Goal: Communication & Community: Answer question/provide support

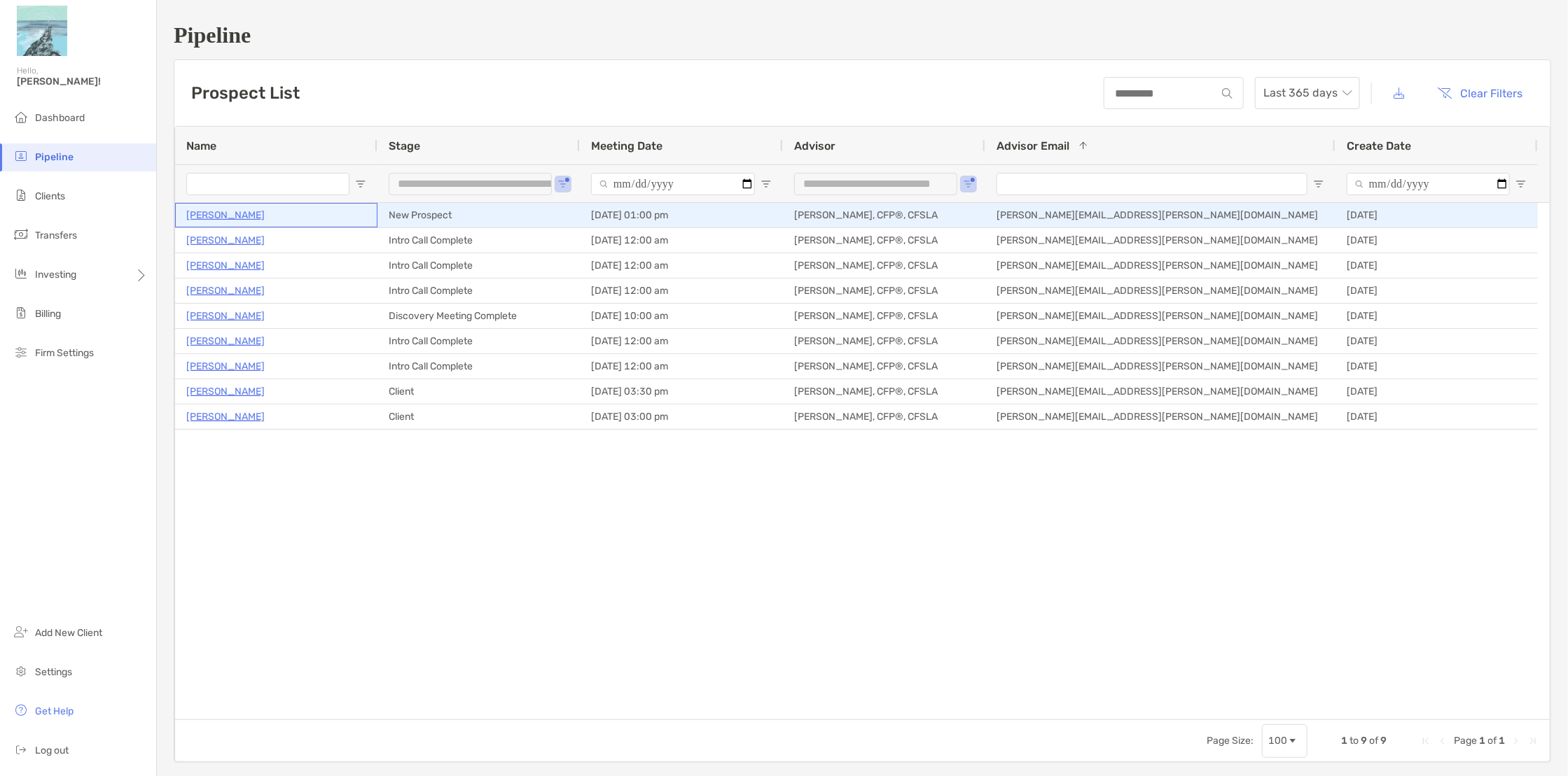
click at [208, 218] on p "[PERSON_NAME]" at bounding box center [225, 215] width 79 height 18
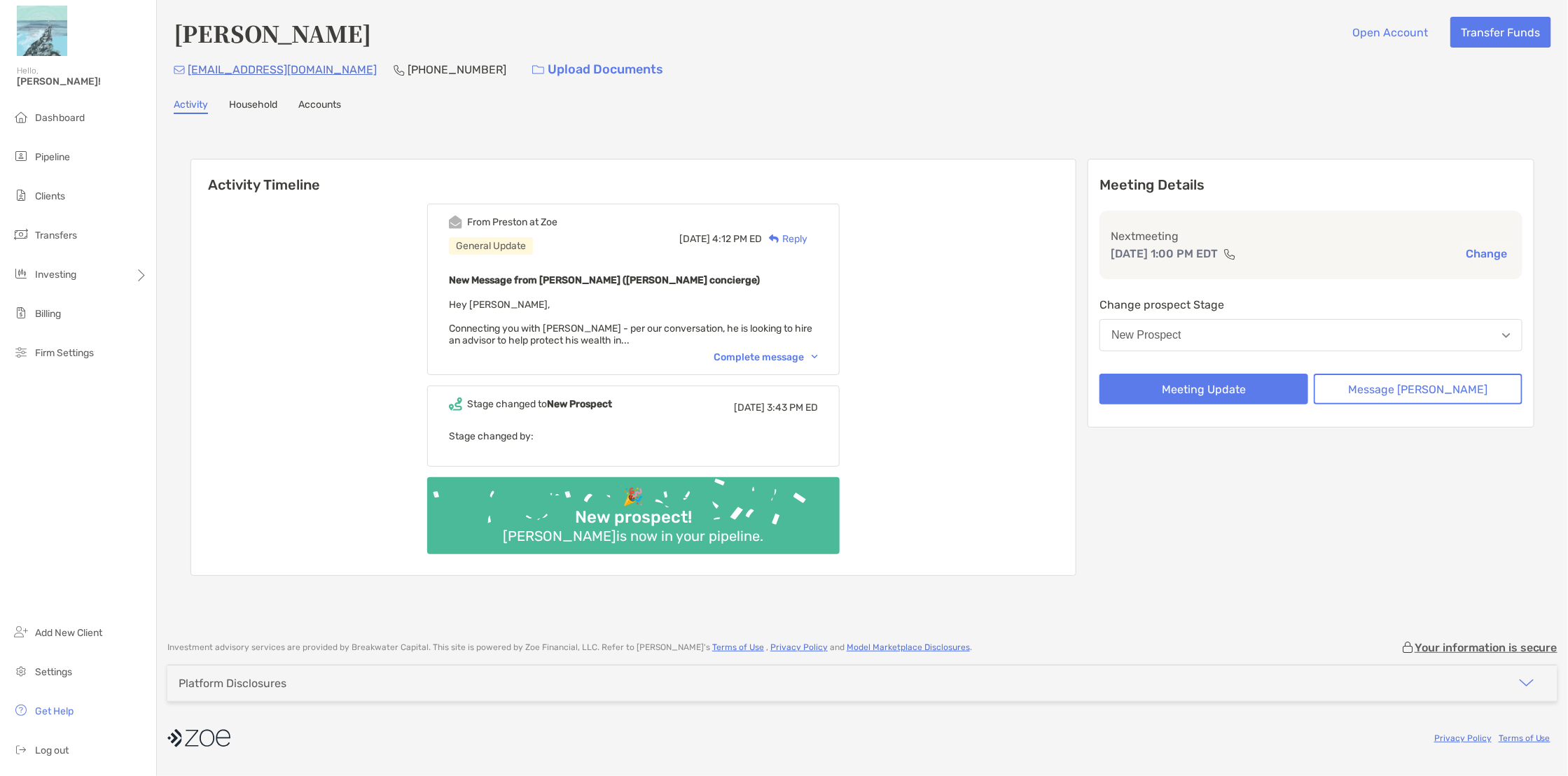
click at [776, 355] on div "Complete message" at bounding box center [765, 357] width 104 height 12
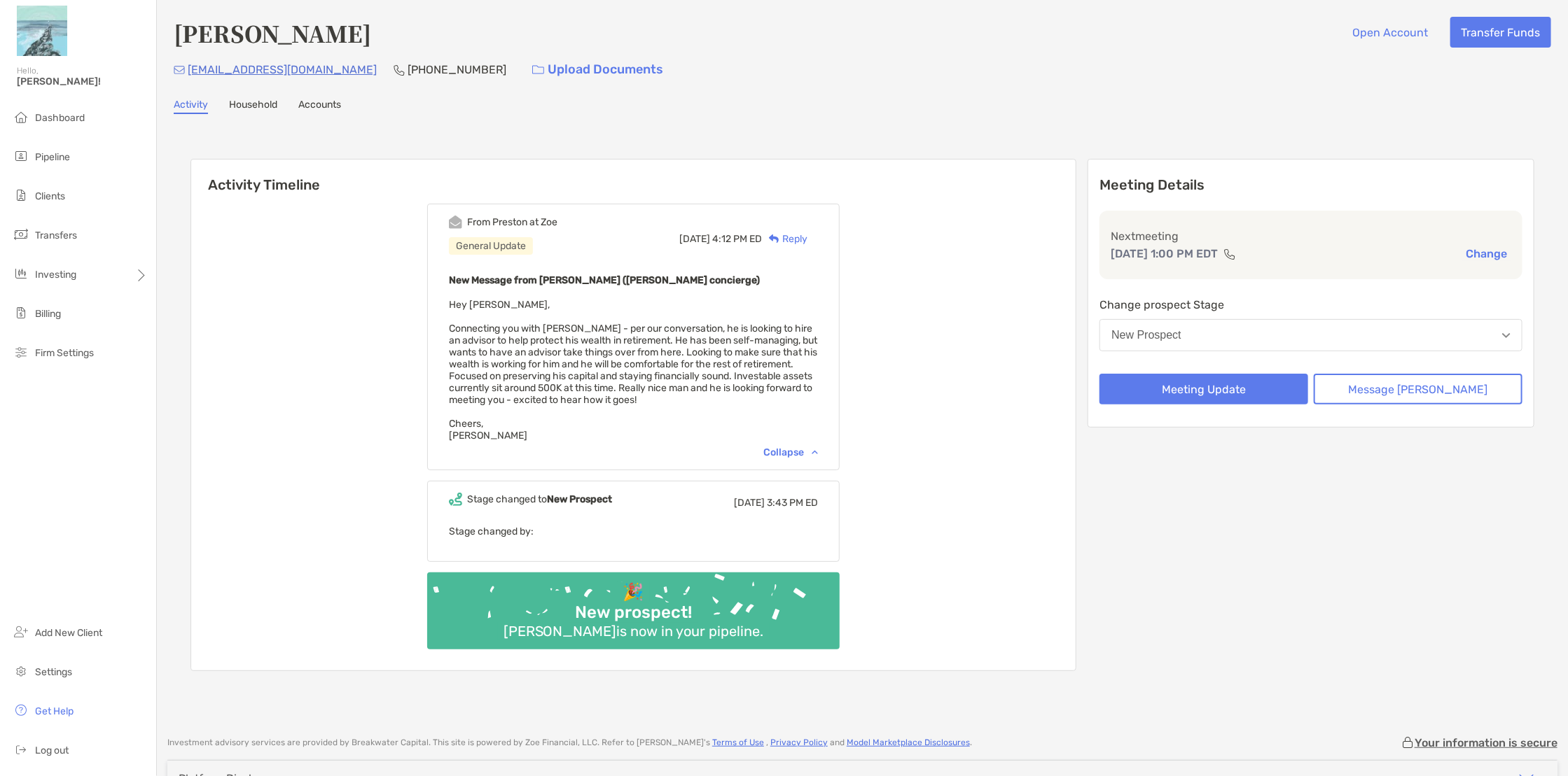
click at [1231, 508] on div "Meeting Details Next meeting Oct 10, 1:00 PM EDT Change Change prospect Stage N…" at bounding box center [1311, 414] width 446 height 512
drag, startPoint x: 296, startPoint y: 75, endPoint x: 181, endPoint y: 81, distance: 115.2
click at [181, 81] on div "blord81@gmail.com (774) 201-0635 Upload Documents" at bounding box center [862, 69] width 1377 height 30
copy p "blord81@gmail.com"
click at [254, 96] on div "Bill Lord Open Account Transfer Funds blord81@gmail.com (774) 201-0635 Upload D…" at bounding box center [863, 361] width 1411 height 722
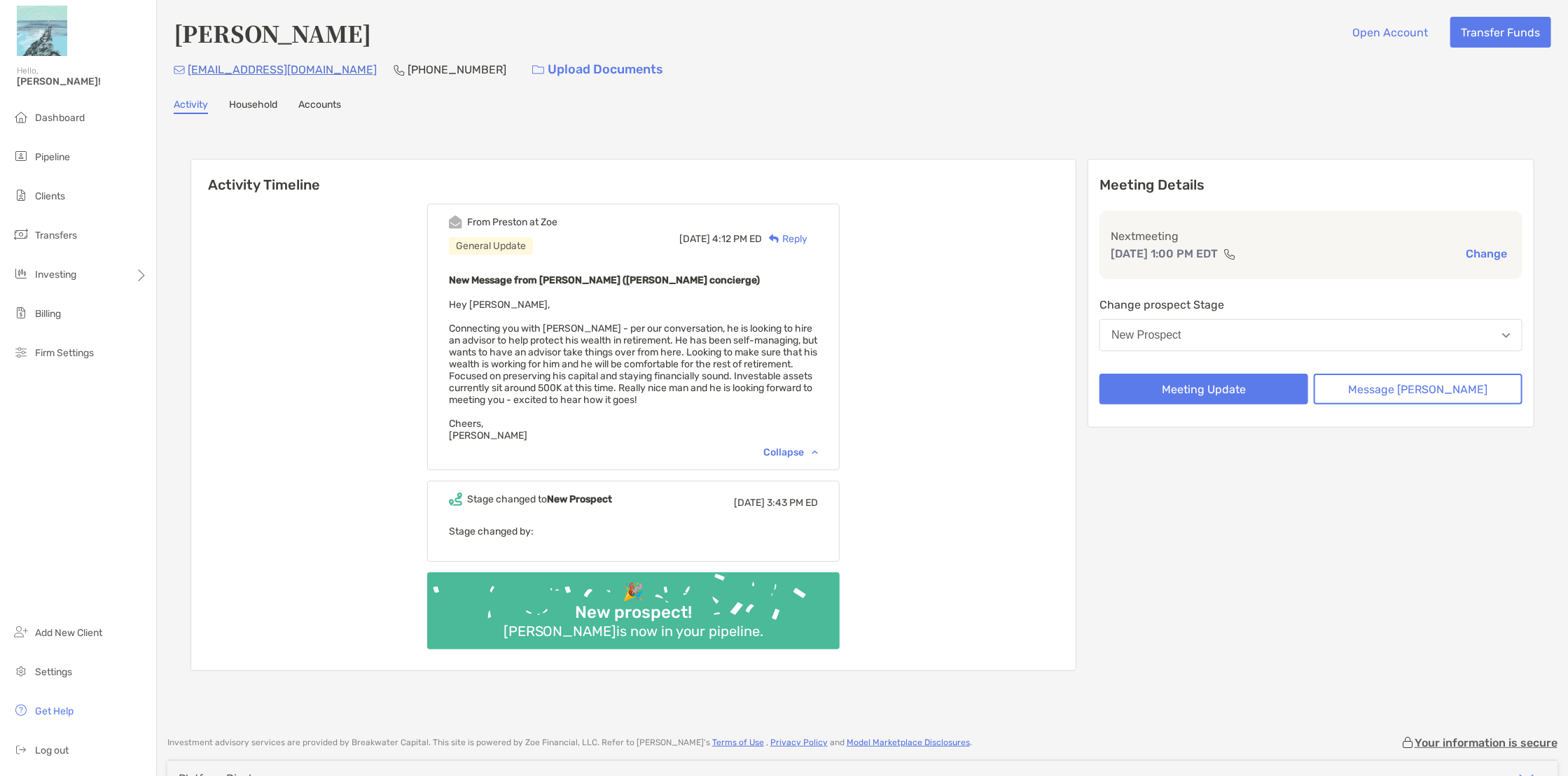
click at [261, 102] on link "Household" at bounding box center [253, 107] width 48 height 16
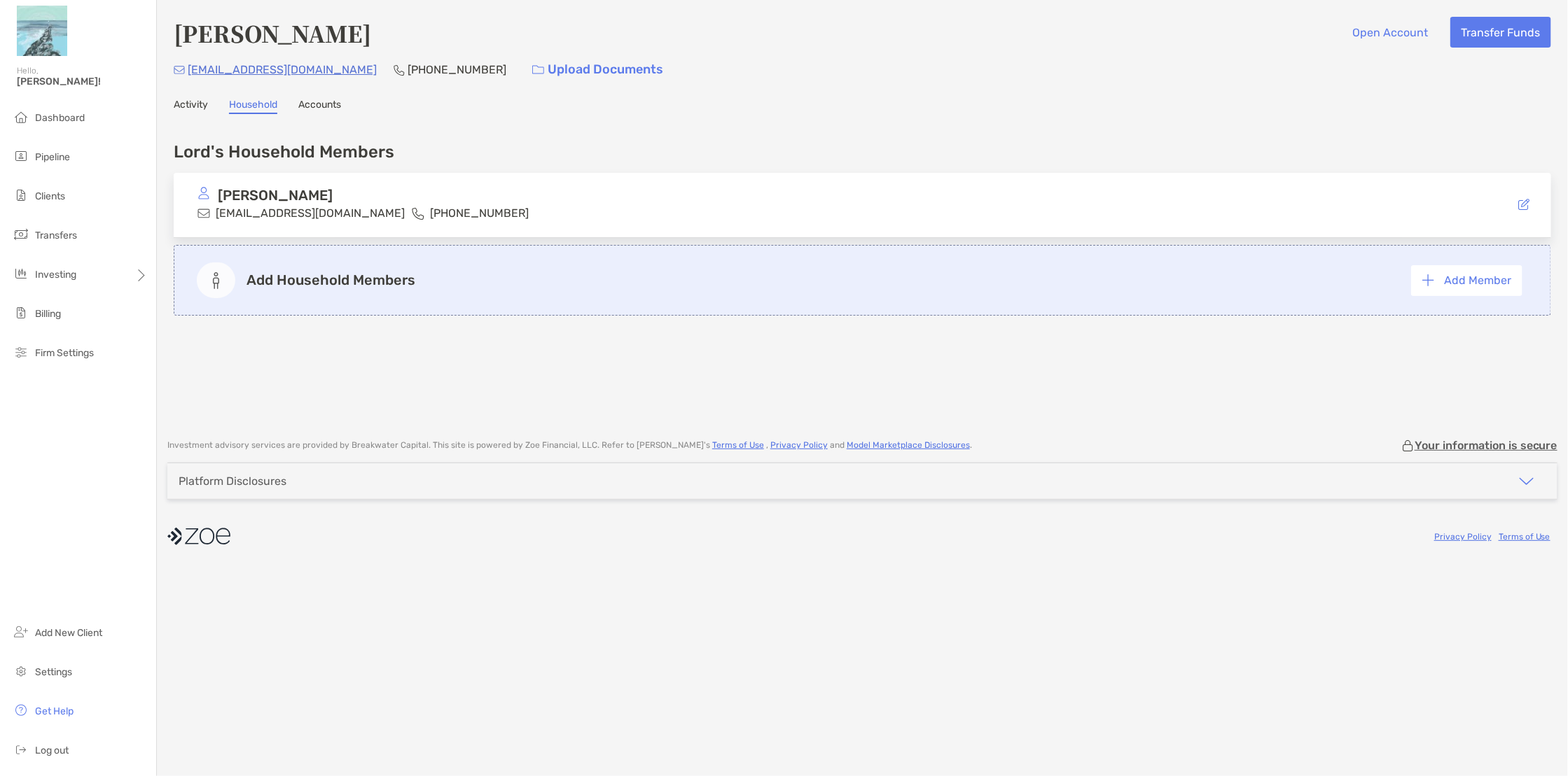
click at [311, 103] on link "Accounts" at bounding box center [320, 107] width 43 height 16
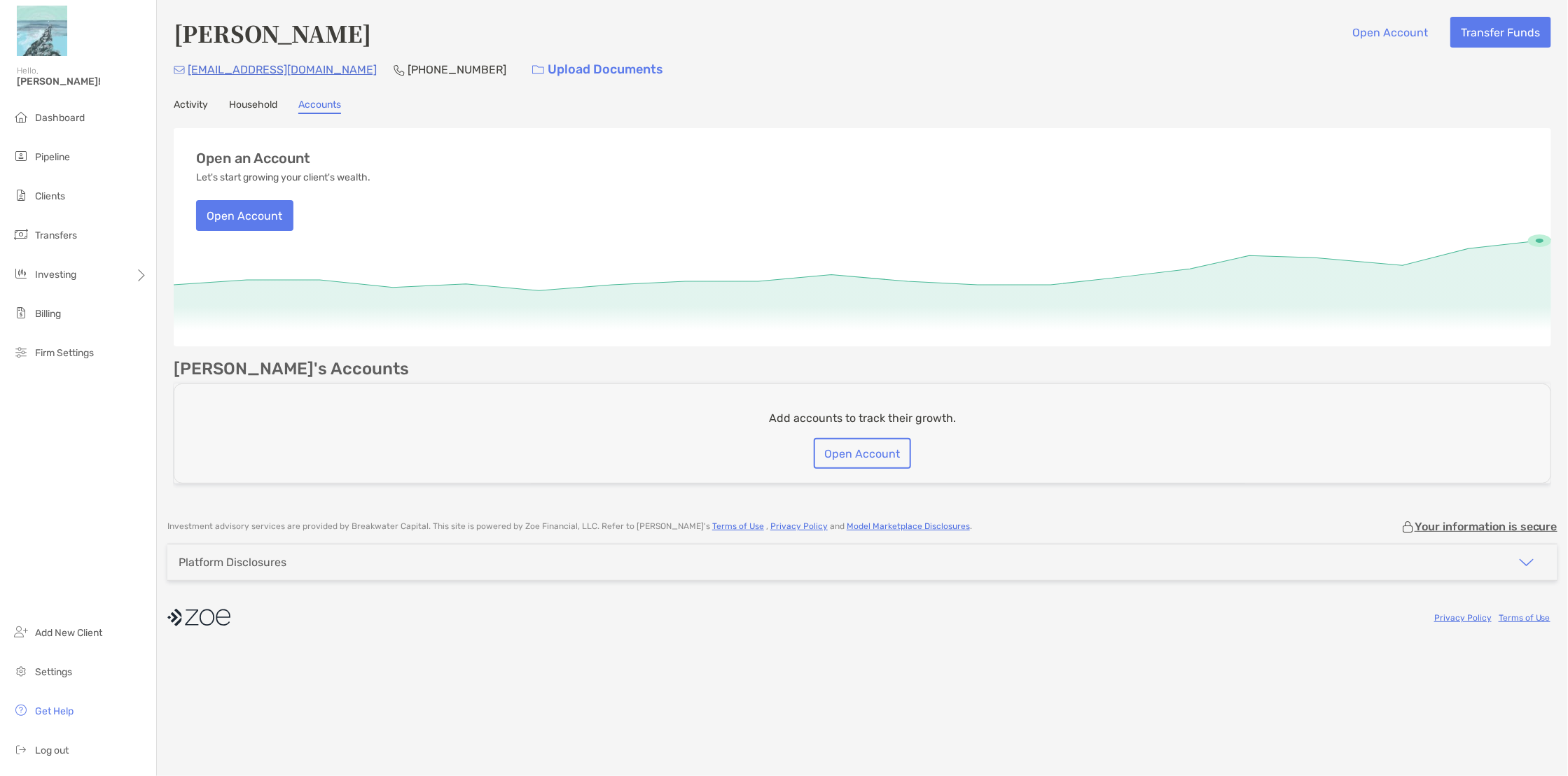
click at [183, 109] on link "Activity" at bounding box center [191, 107] width 34 height 16
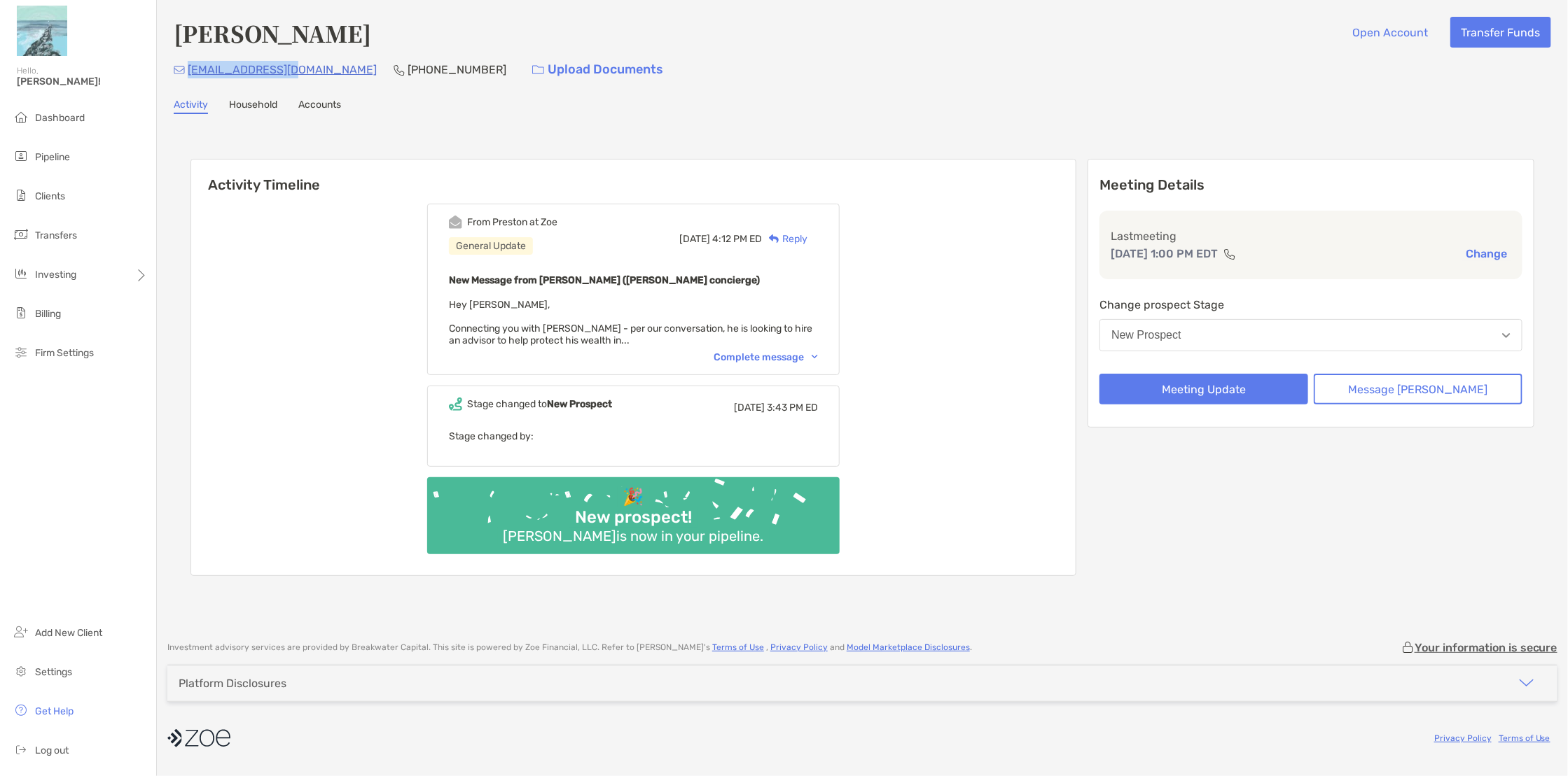
drag, startPoint x: 285, startPoint y: 71, endPoint x: 188, endPoint y: 71, distance: 97.0
click at [188, 71] on p "blord81@gmail.com" at bounding box center [282, 69] width 189 height 18
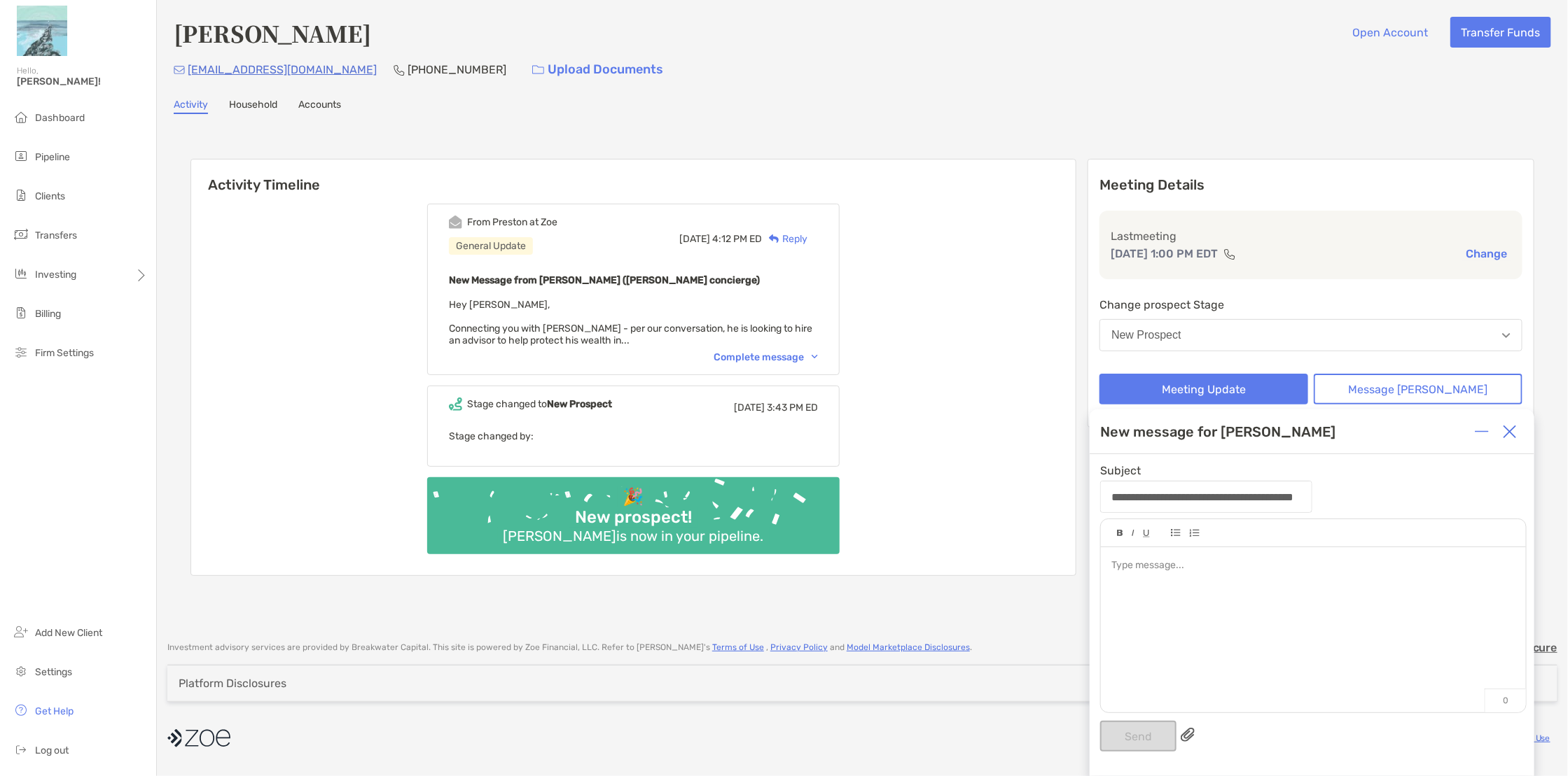
click at [1500, 435] on div at bounding box center [1510, 432] width 28 height 28
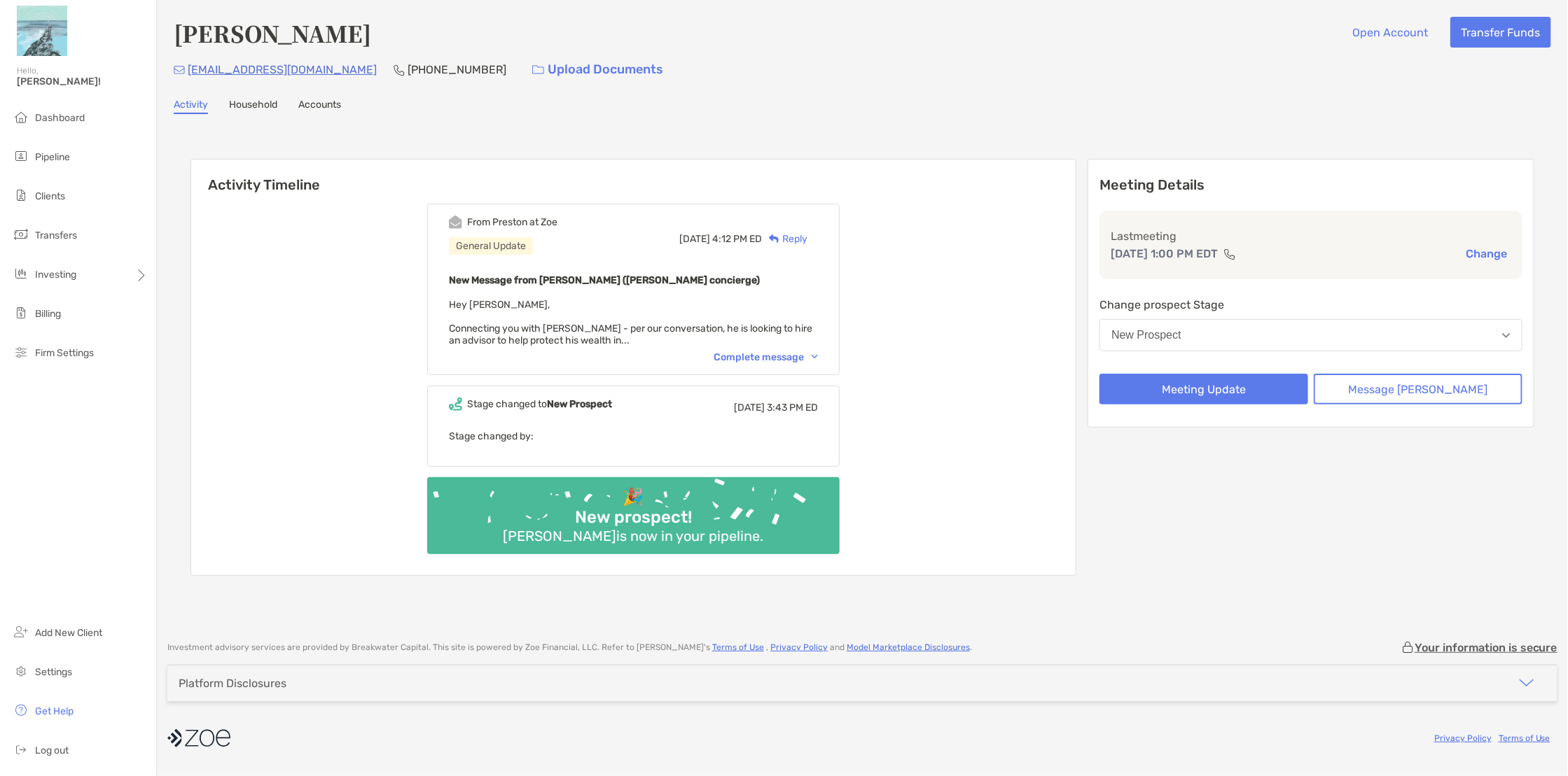
click at [1500, 341] on button "New Prospect" at bounding box center [1311, 335] width 423 height 32
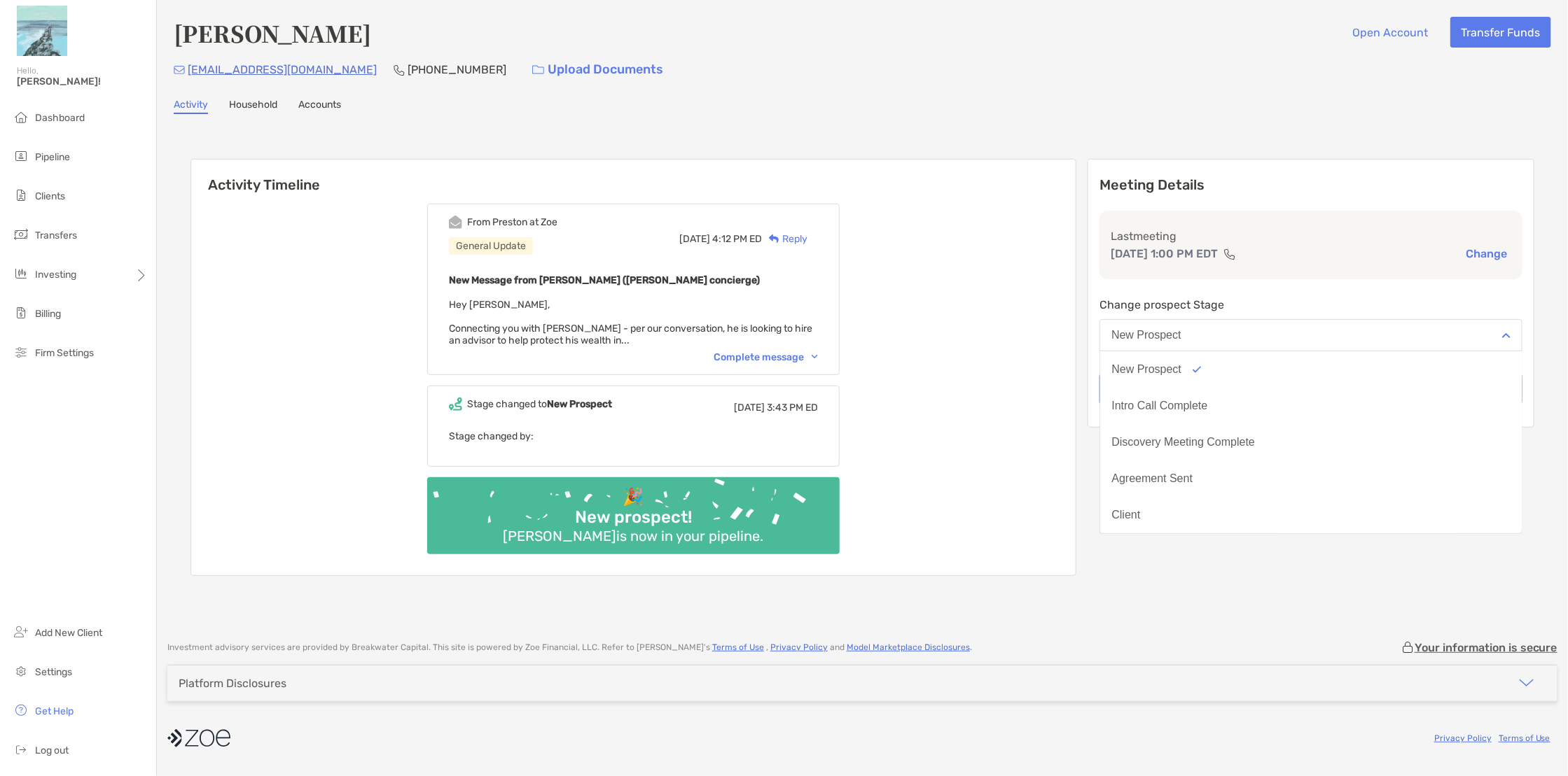
click at [1349, 579] on div "Activity Timeline From Preston at Zoe General Update Wed, Oct 8 4:12 PM ED Repl…" at bounding box center [863, 369] width 1344 height 449
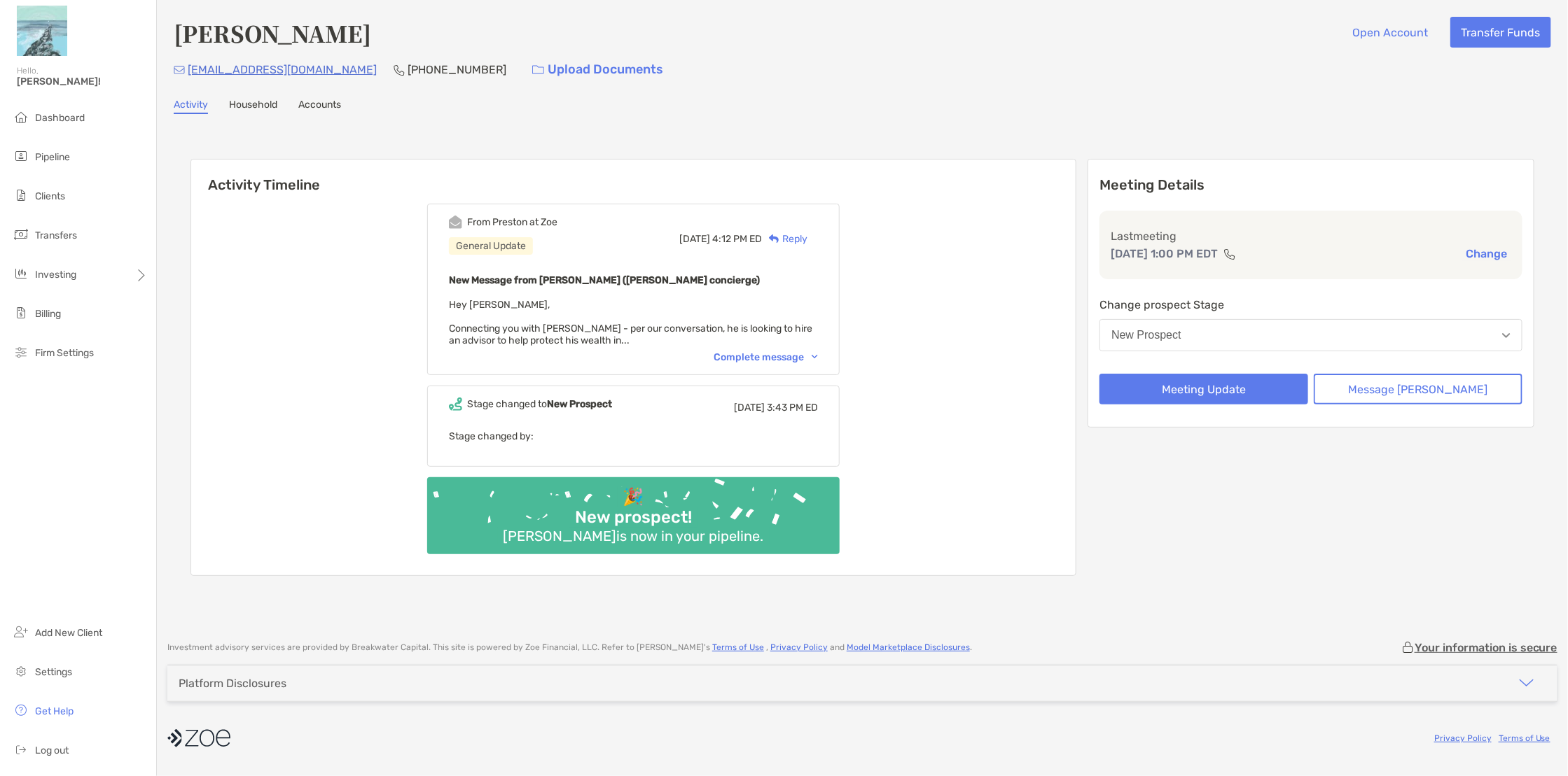
click at [1299, 328] on button "New Prospect" at bounding box center [1311, 335] width 423 height 32
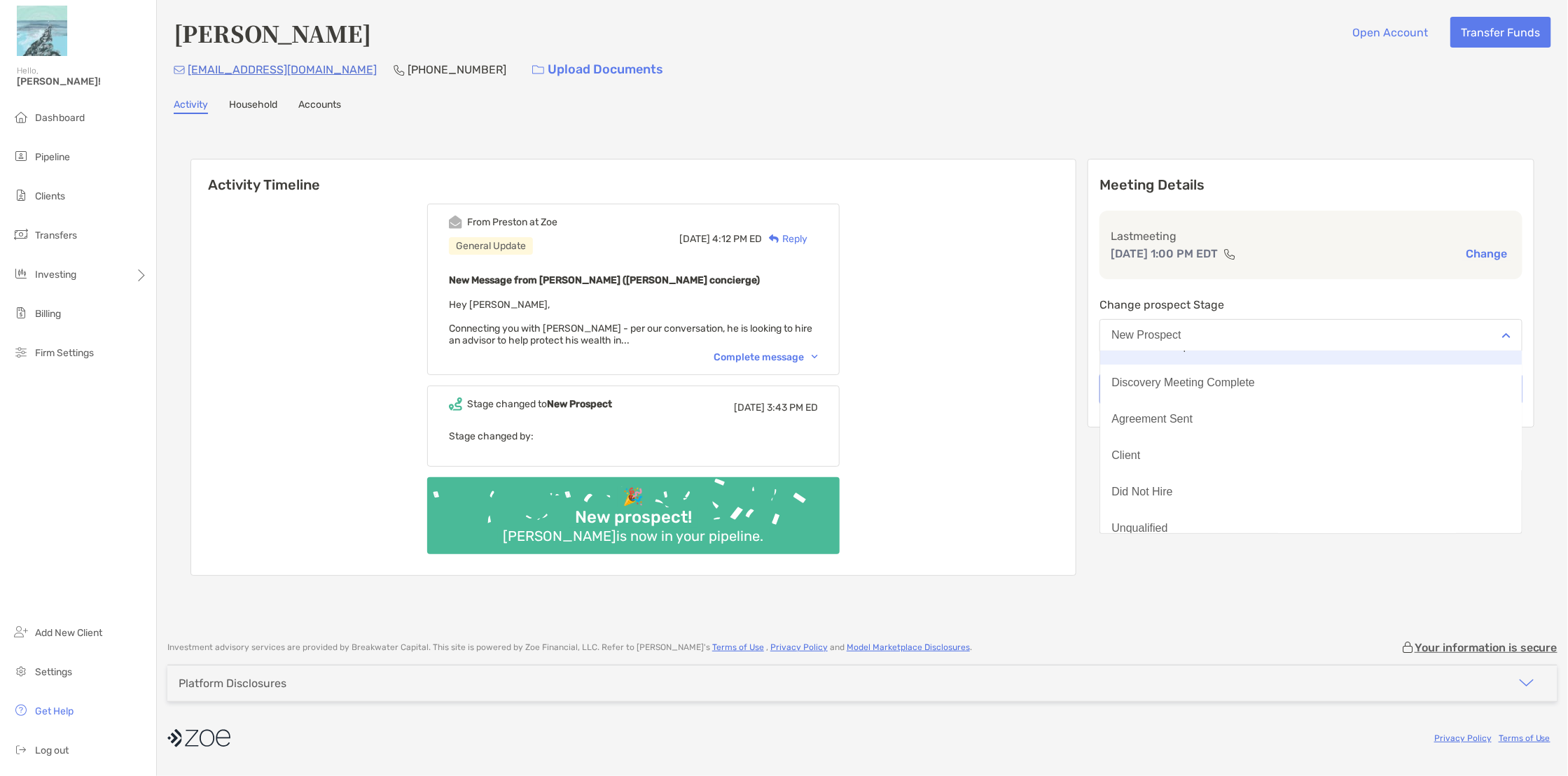
scroll to position [109, 0]
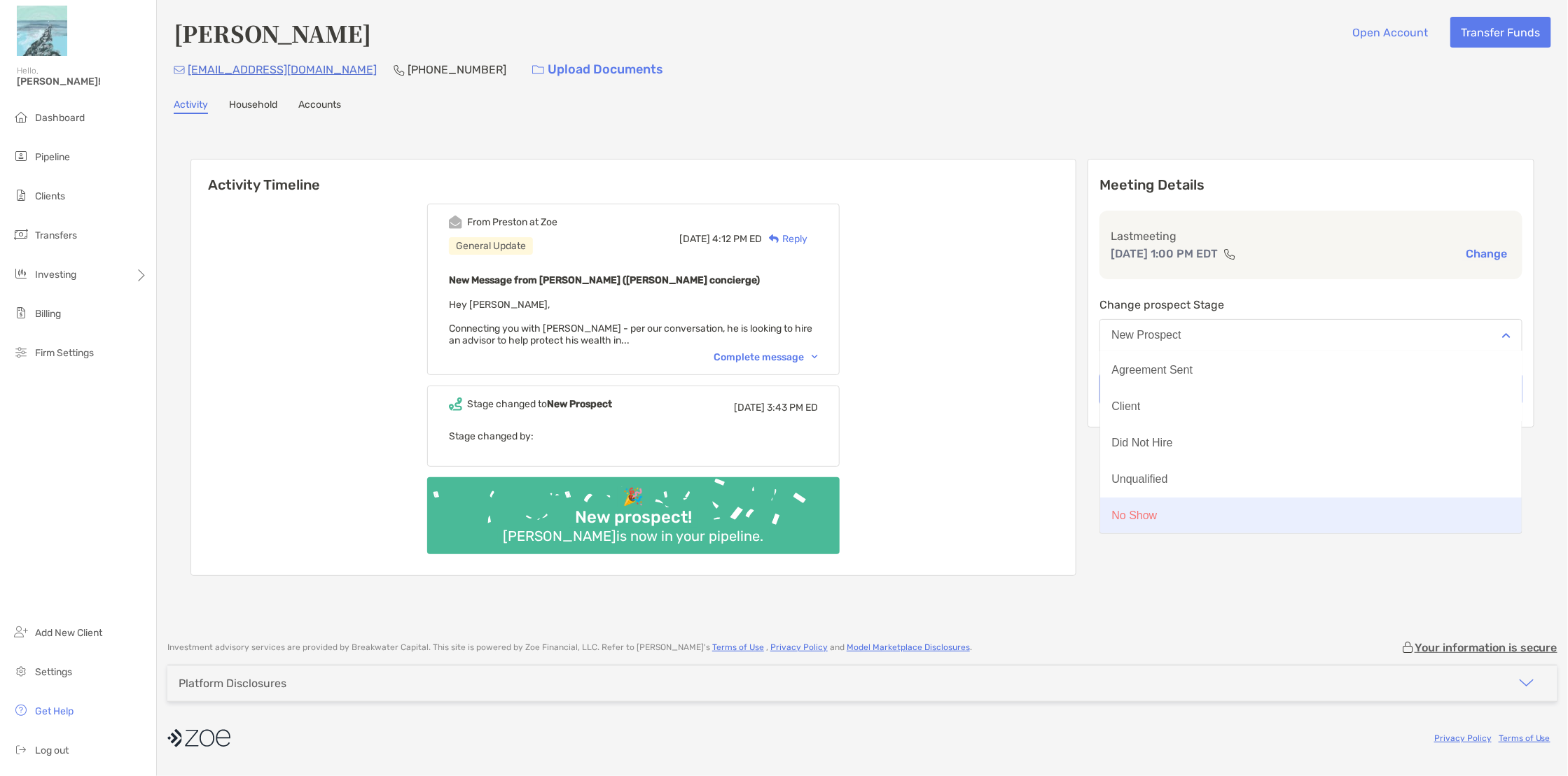
click at [1273, 504] on button "No Show" at bounding box center [1311, 516] width 422 height 37
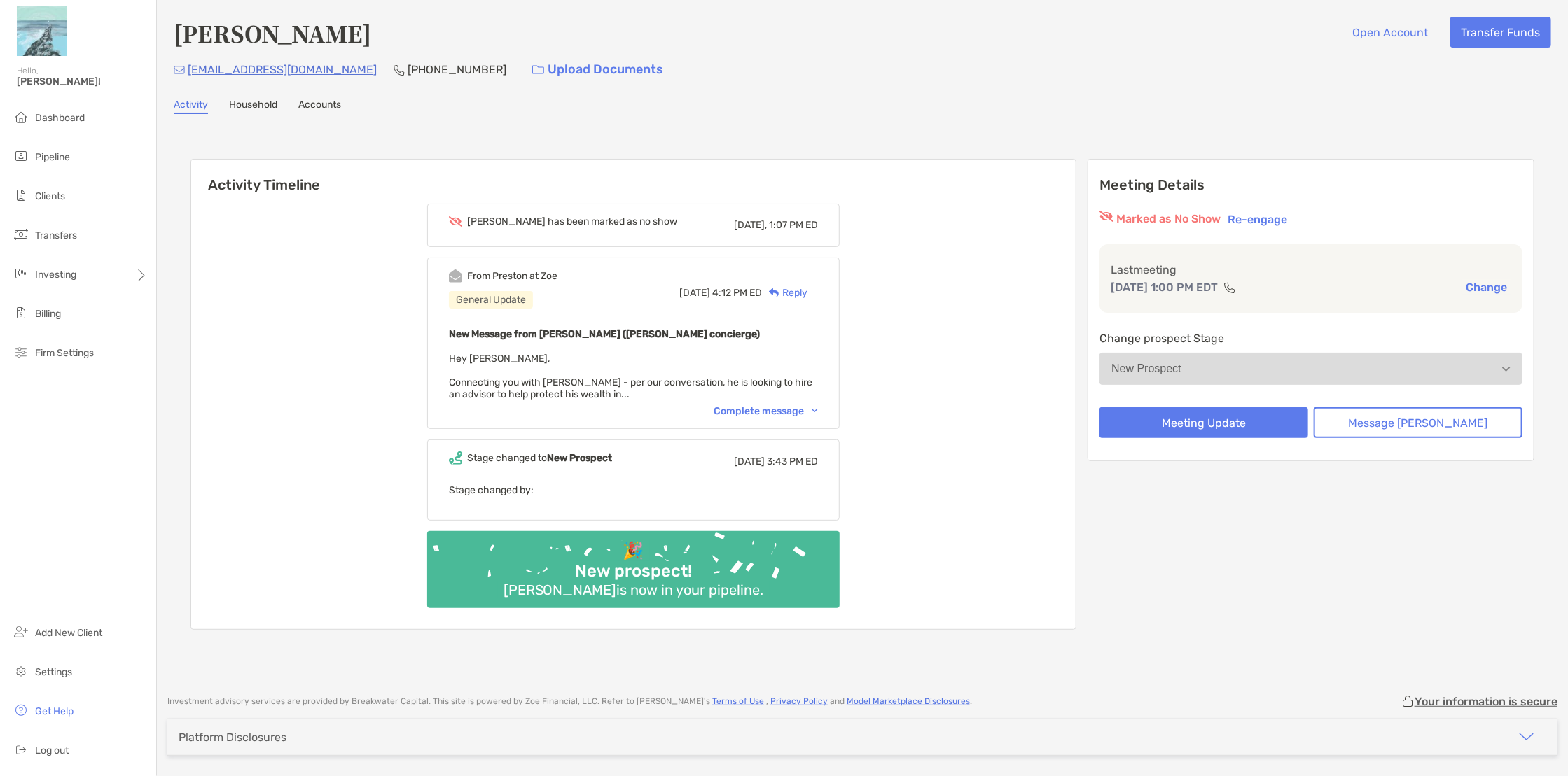
click at [1223, 509] on div "Meeting Details Marked as No Show Re-engage Last meeting Oct 10, 1:00 PM EDT Ch…" at bounding box center [1311, 394] width 446 height 471
drag, startPoint x: 292, startPoint y: 71, endPoint x: 189, endPoint y: 72, distance: 103.0
click at [189, 72] on div "blord81@gmail.com (774) 201-0635 Upload Documents" at bounding box center [862, 69] width 1377 height 30
copy p "blord81@gmail.com"
click at [66, 150] on li "Pipeline" at bounding box center [78, 158] width 156 height 28
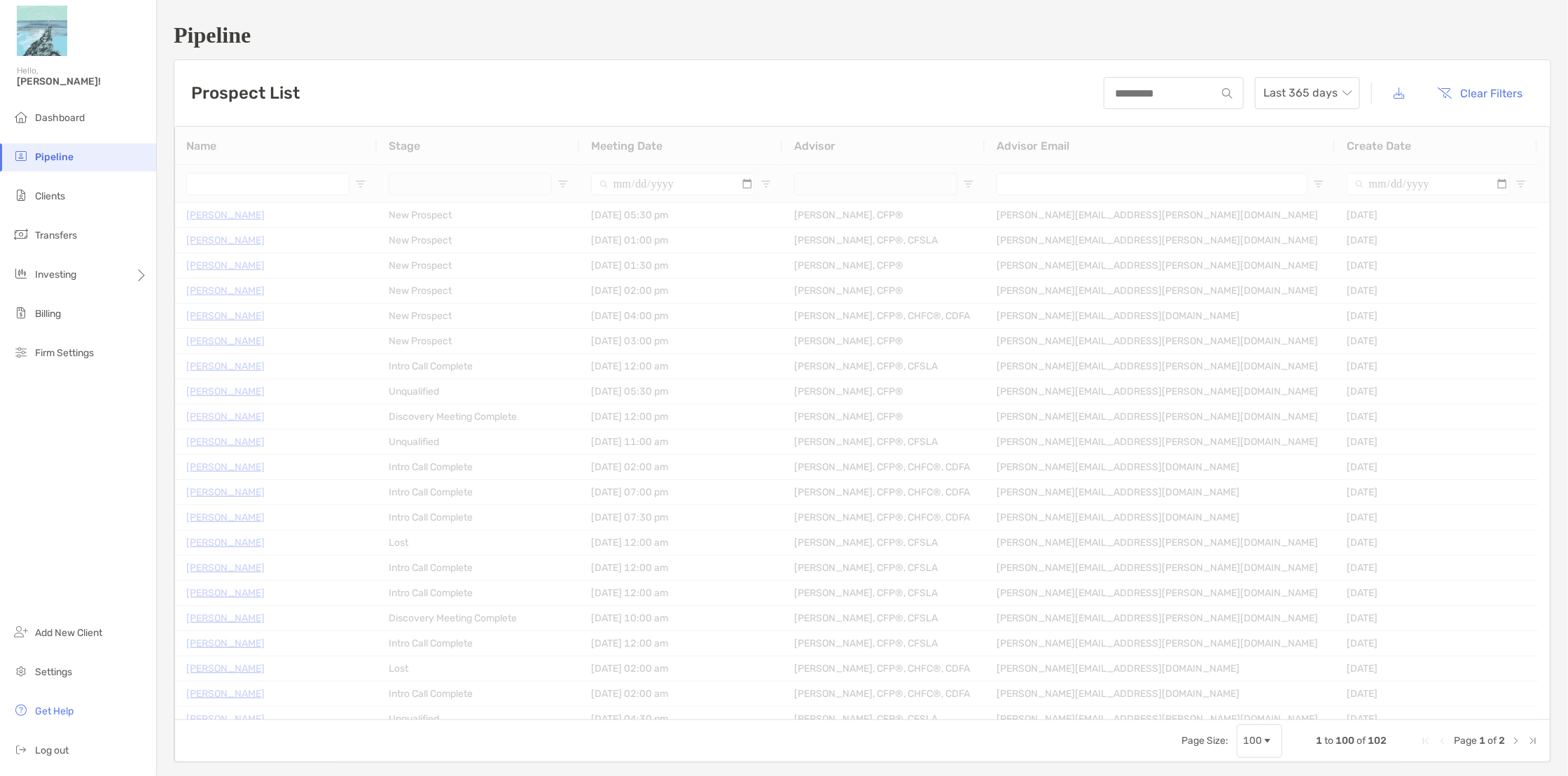
type input "**********"
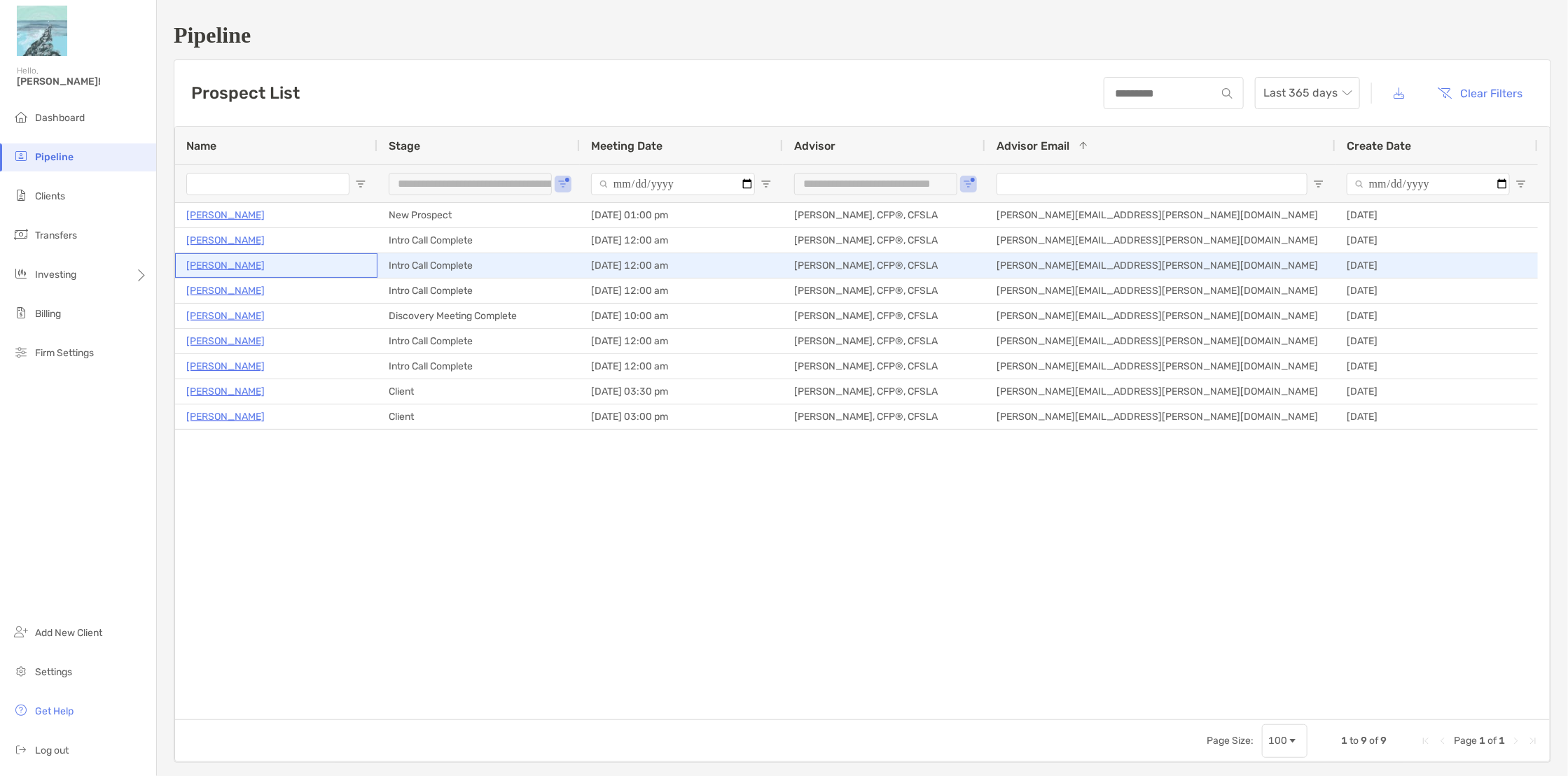
click at [214, 271] on p "Shawn Ozolins" at bounding box center [225, 265] width 79 height 18
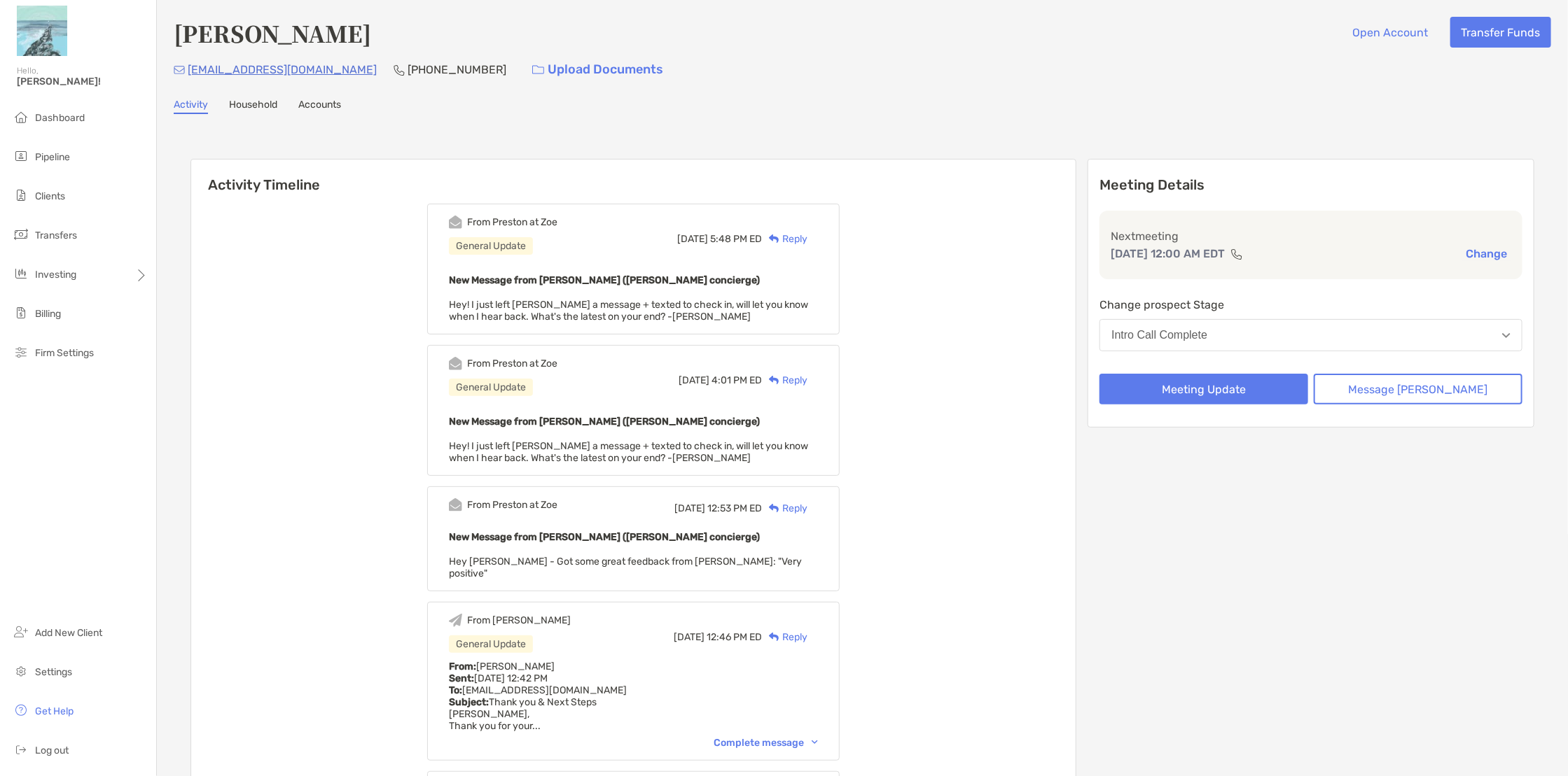
click at [1119, 66] on div "shawnozolins@gmail.com (508) 254-2290 Upload Documents" at bounding box center [862, 69] width 1377 height 30
click at [807, 237] on div "Reply" at bounding box center [785, 239] width 46 height 15
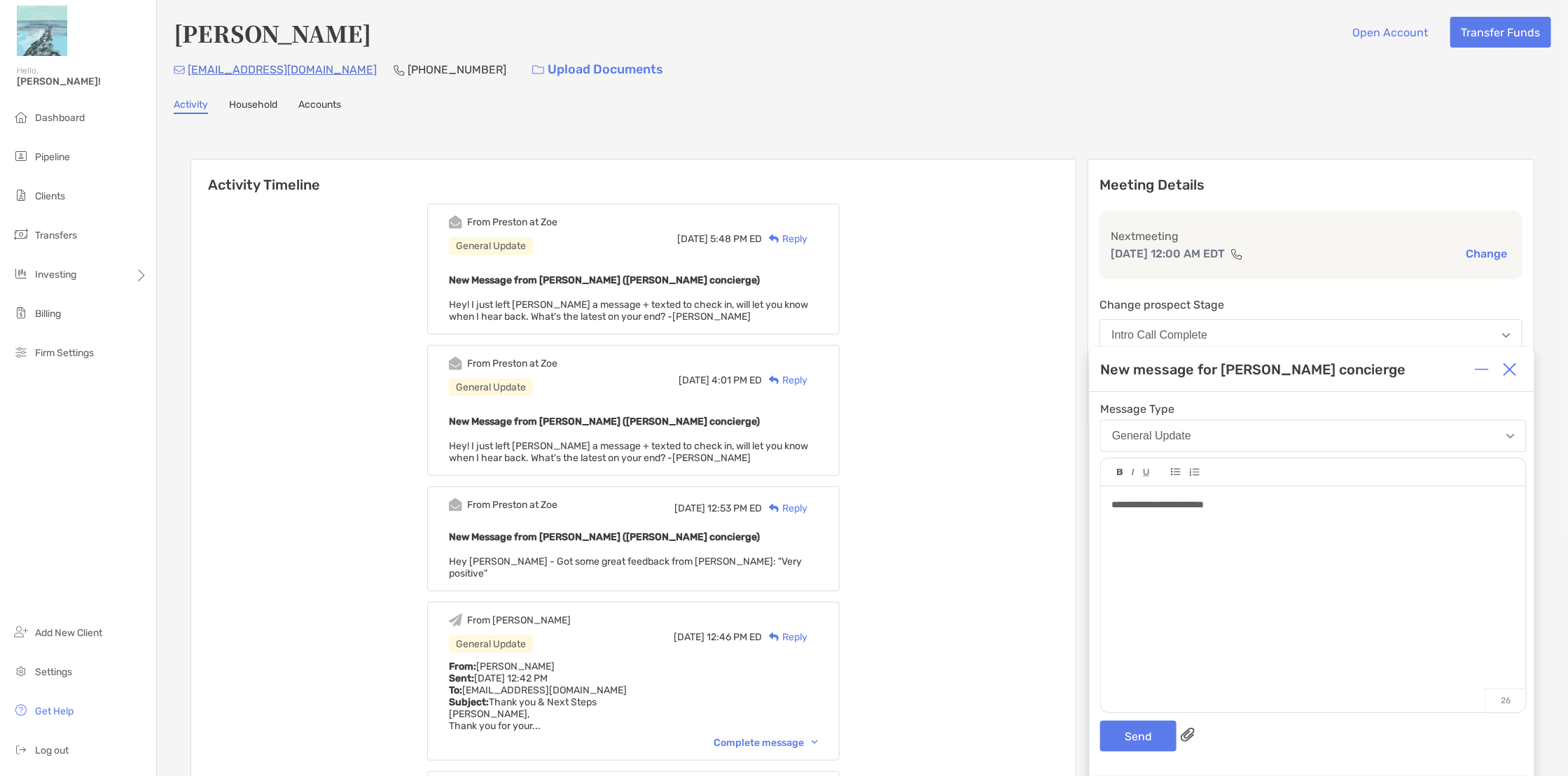
click at [1163, 509] on span "**********" at bounding box center [1157, 505] width 93 height 10
click at [1167, 505] on span "**********" at bounding box center [1157, 505] width 93 height 10
click at [1168, 504] on span "**********" at bounding box center [1157, 505] width 93 height 10
click at [1237, 504] on div "**********" at bounding box center [1313, 505] width 404 height 15
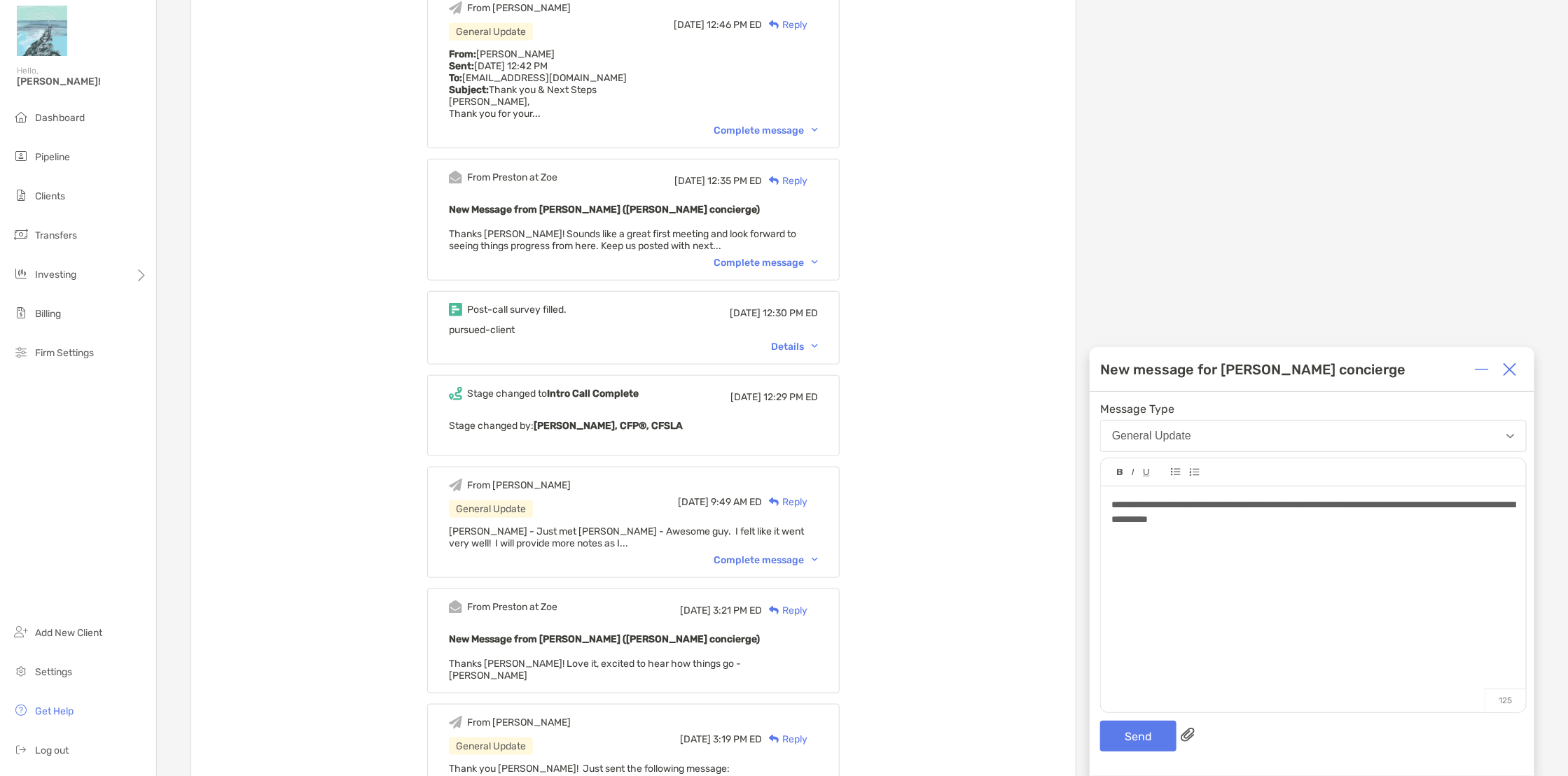
scroll to position [350, 0]
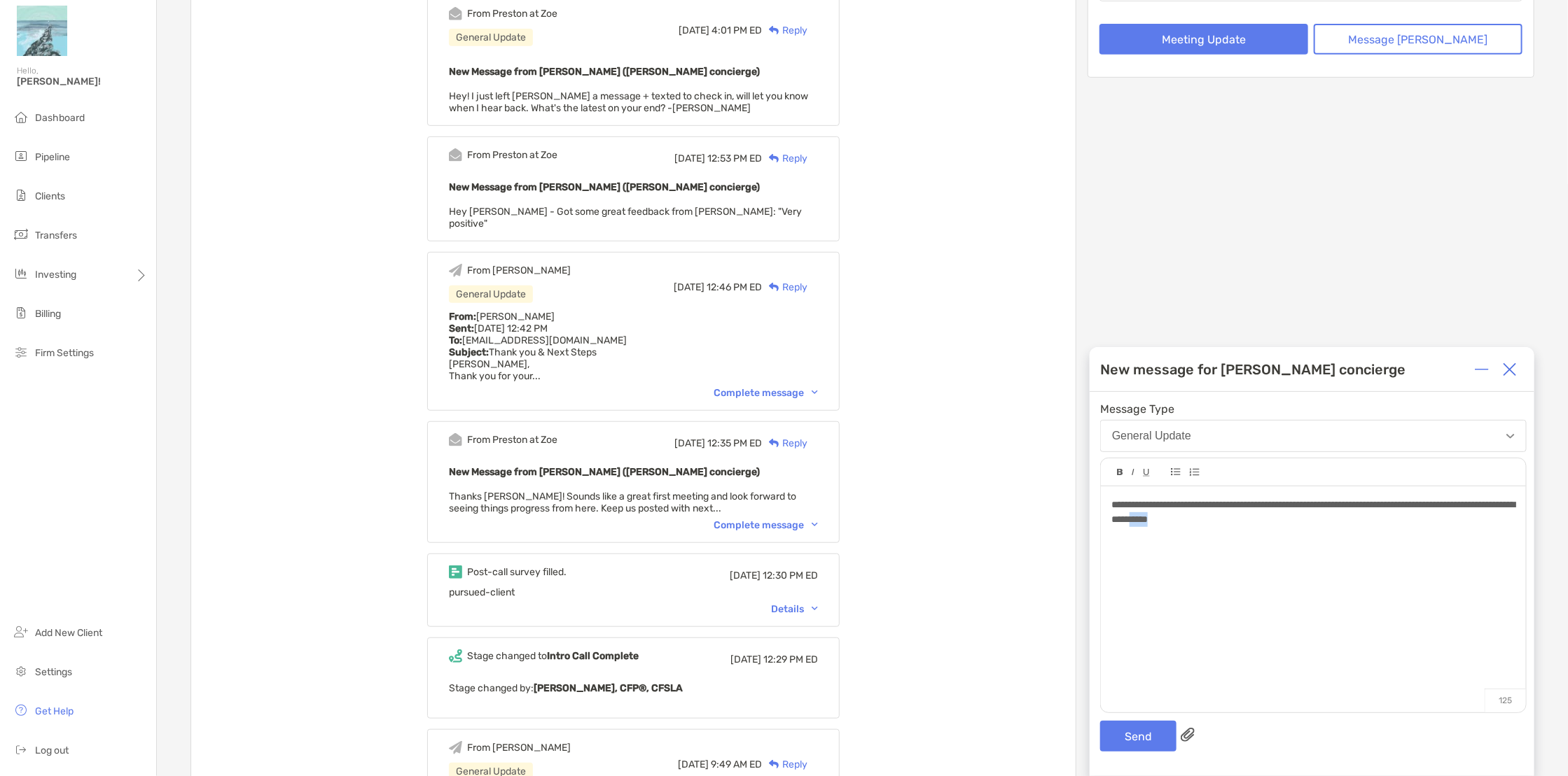
drag, startPoint x: 1304, startPoint y: 525, endPoint x: 1262, endPoint y: 520, distance: 42.3
click at [1262, 520] on div "**********" at bounding box center [1313, 512] width 404 height 30
click at [1133, 736] on button "Send" at bounding box center [1138, 736] width 76 height 31
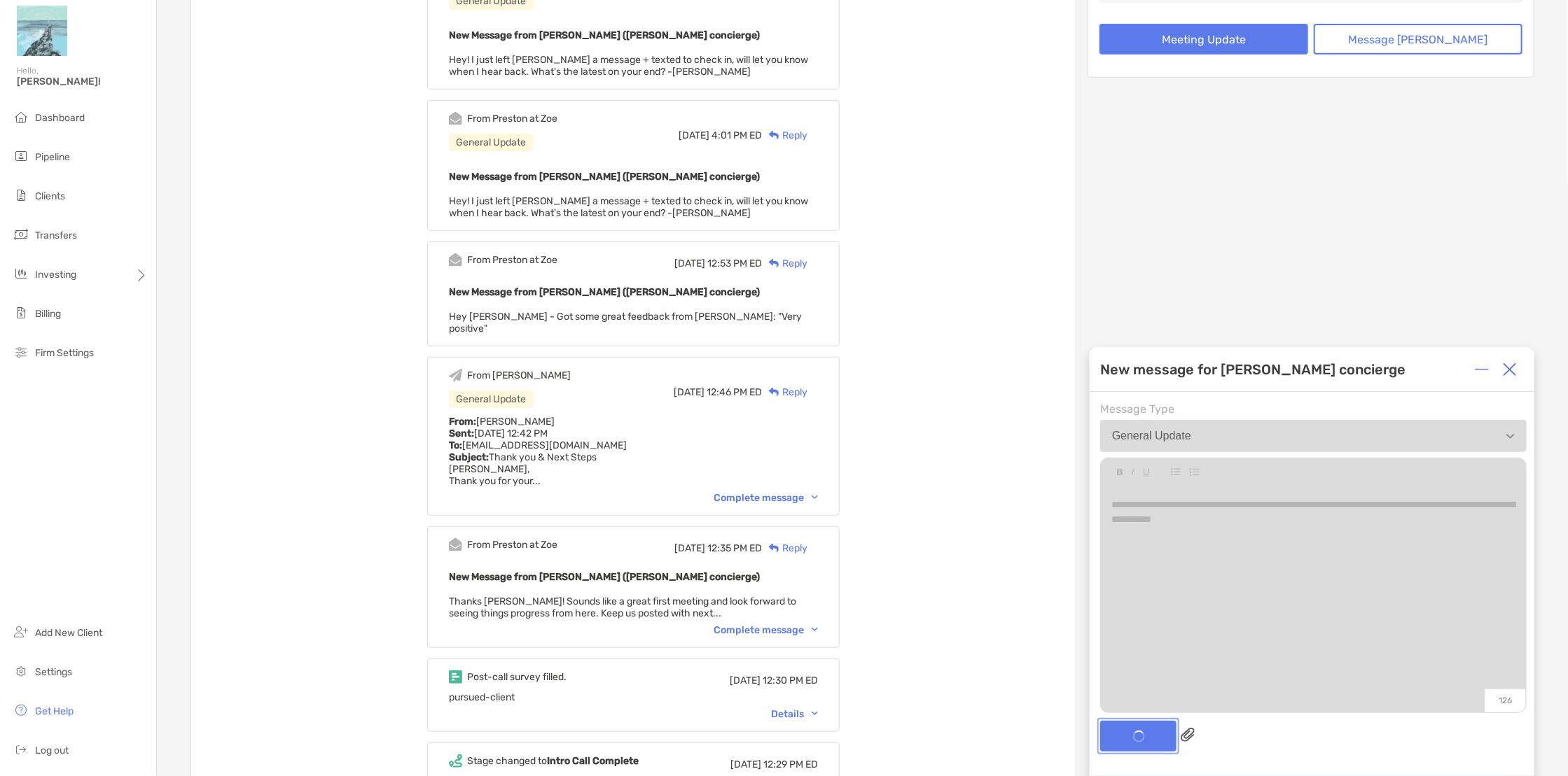
scroll to position [453, 0]
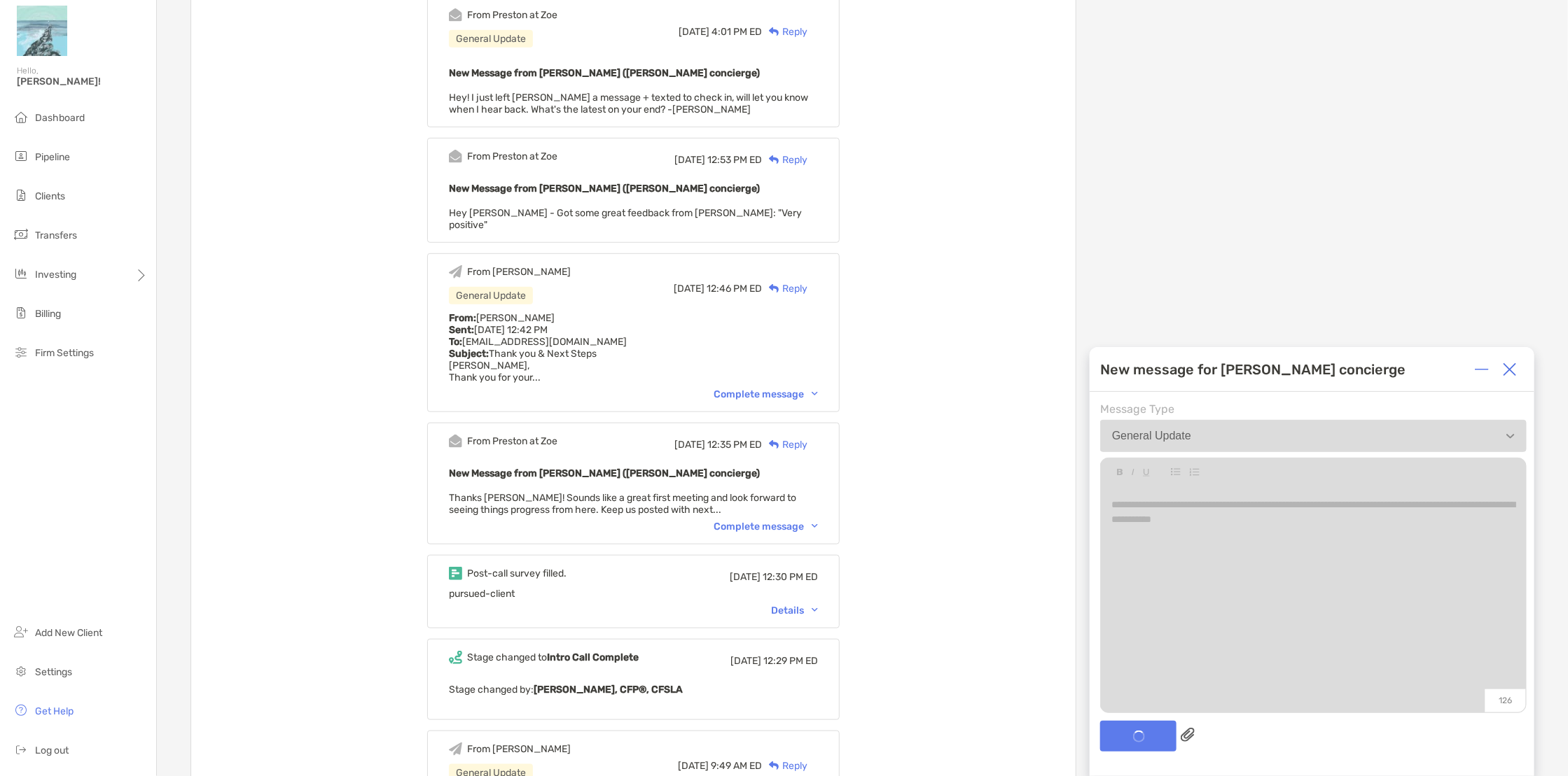
click at [1043, 527] on div "From Thomas General Update Today, 1:52 PM ED Reply Just left him a message. Sha…" at bounding box center [633, 624] width 884 height 1770
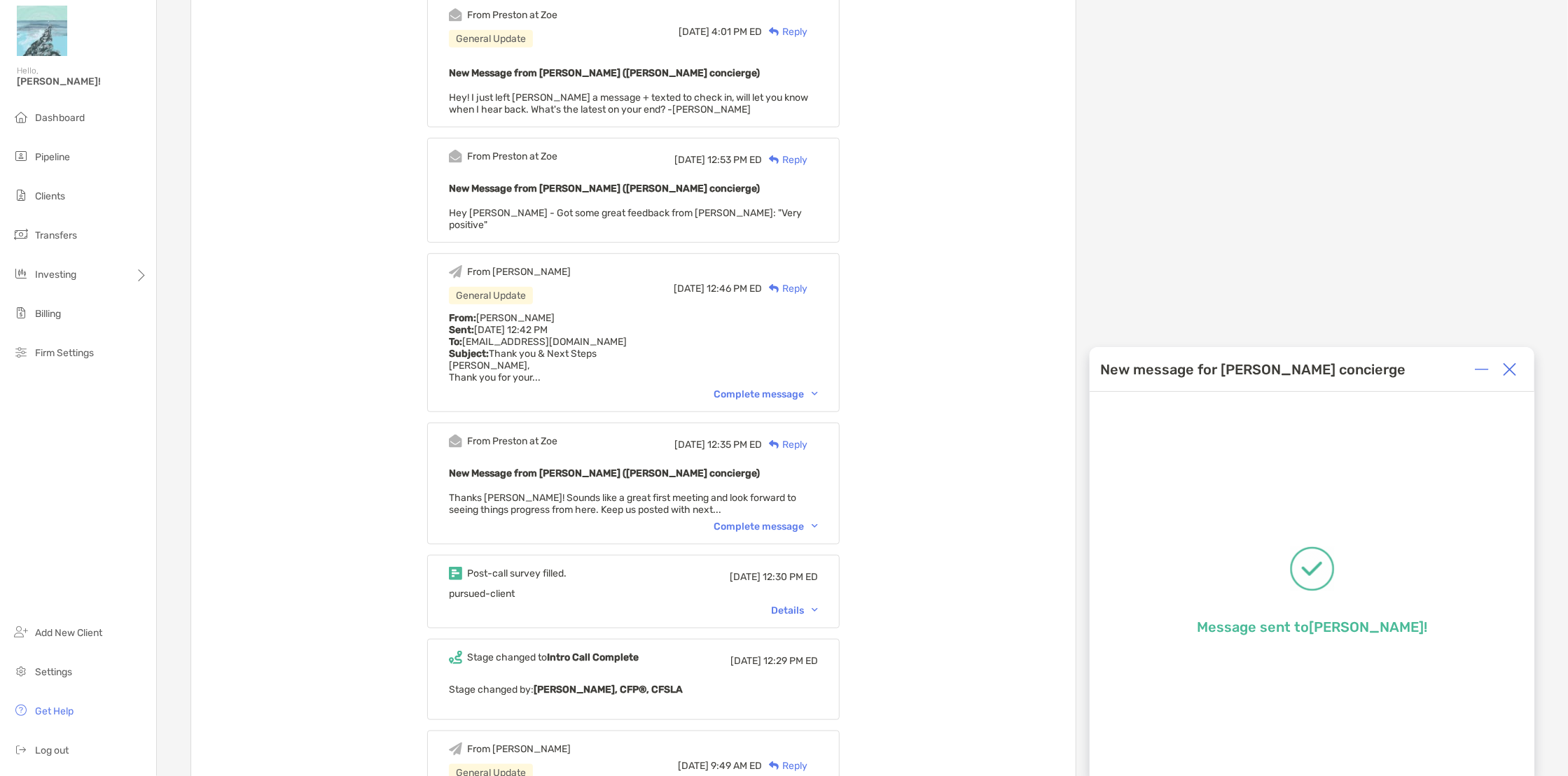
click at [1502, 372] on div at bounding box center [1510, 369] width 28 height 28
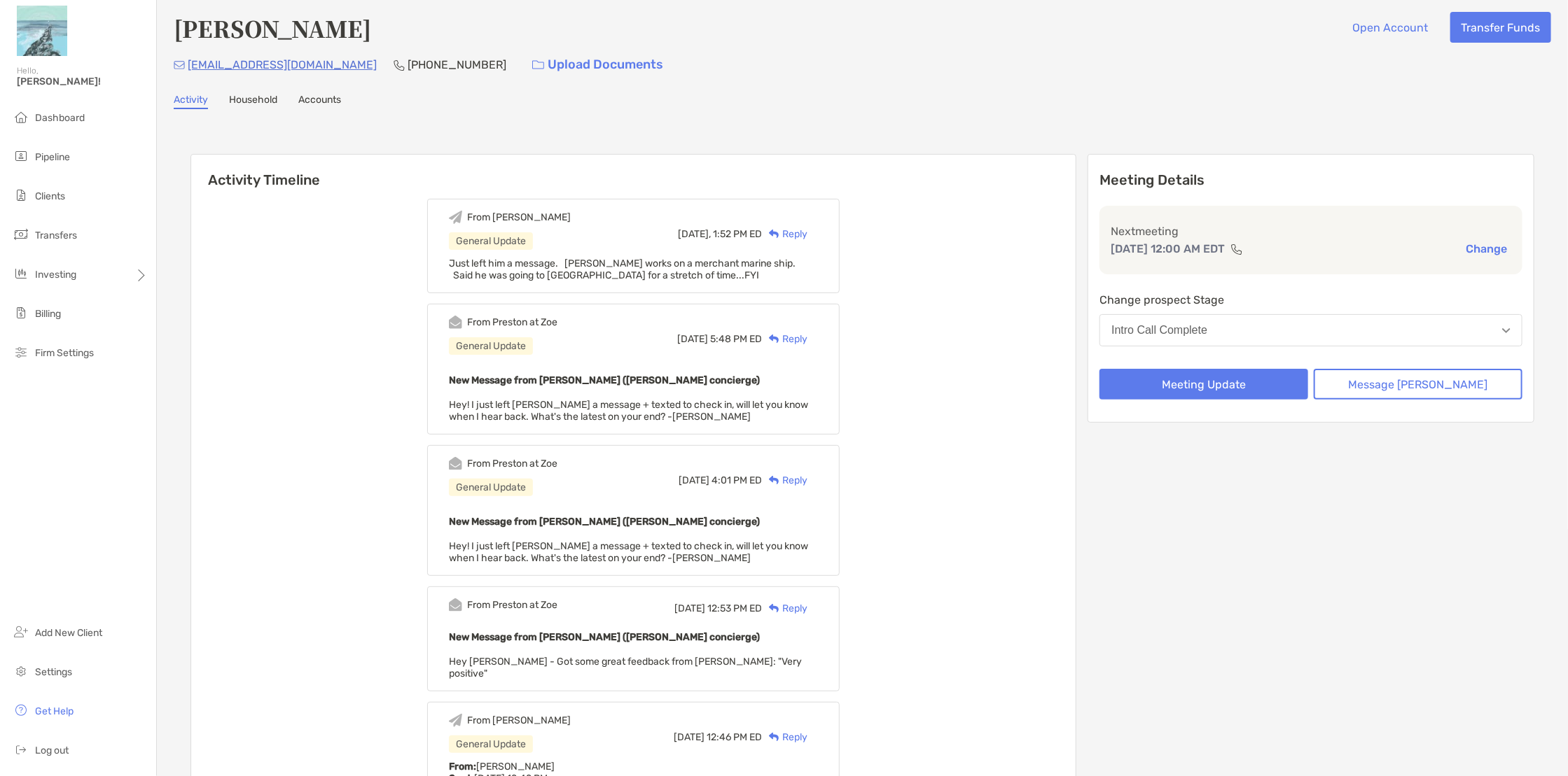
scroll to position [0, 0]
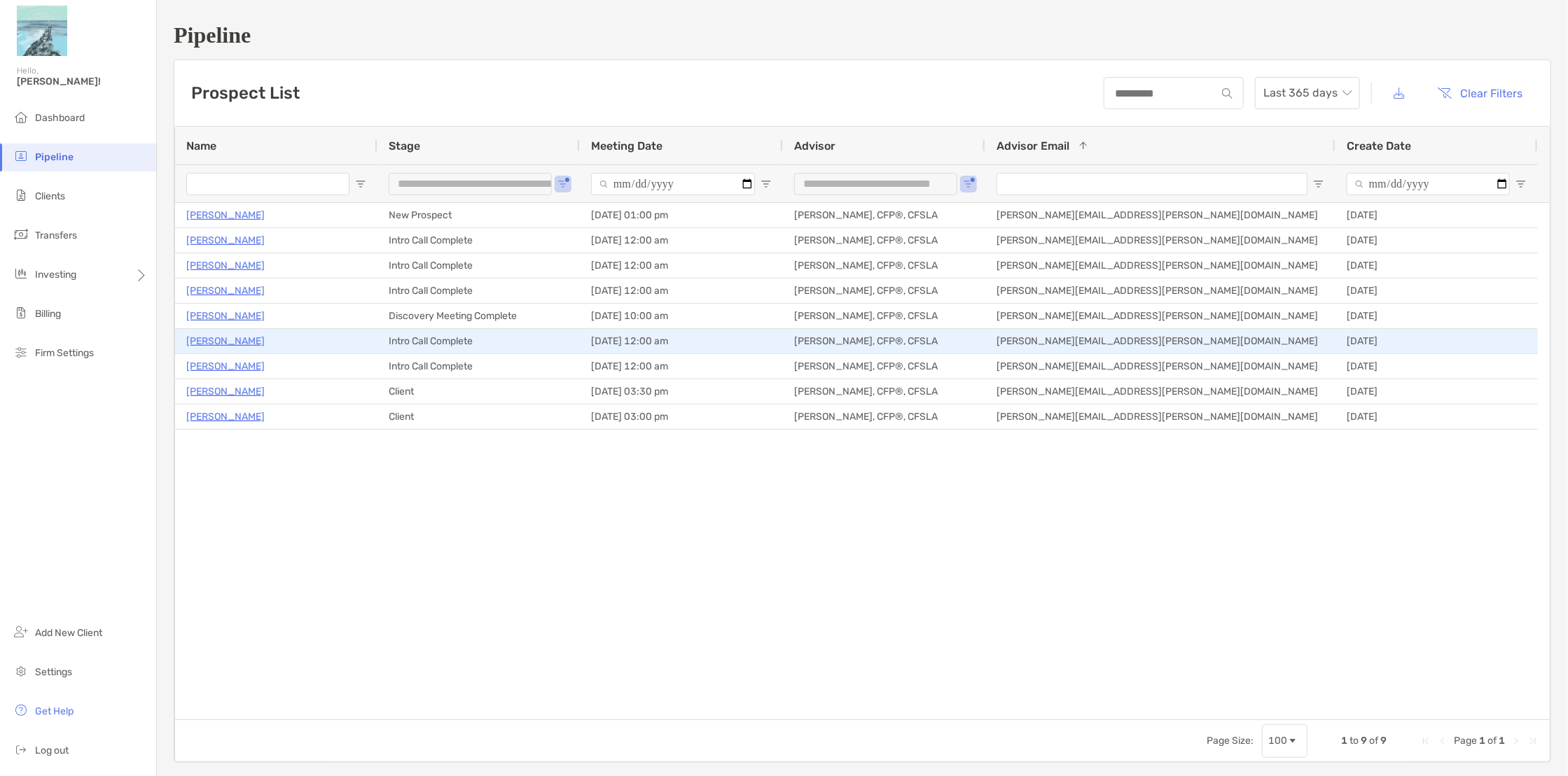
click at [229, 337] on p "[PERSON_NAME]" at bounding box center [225, 341] width 79 height 18
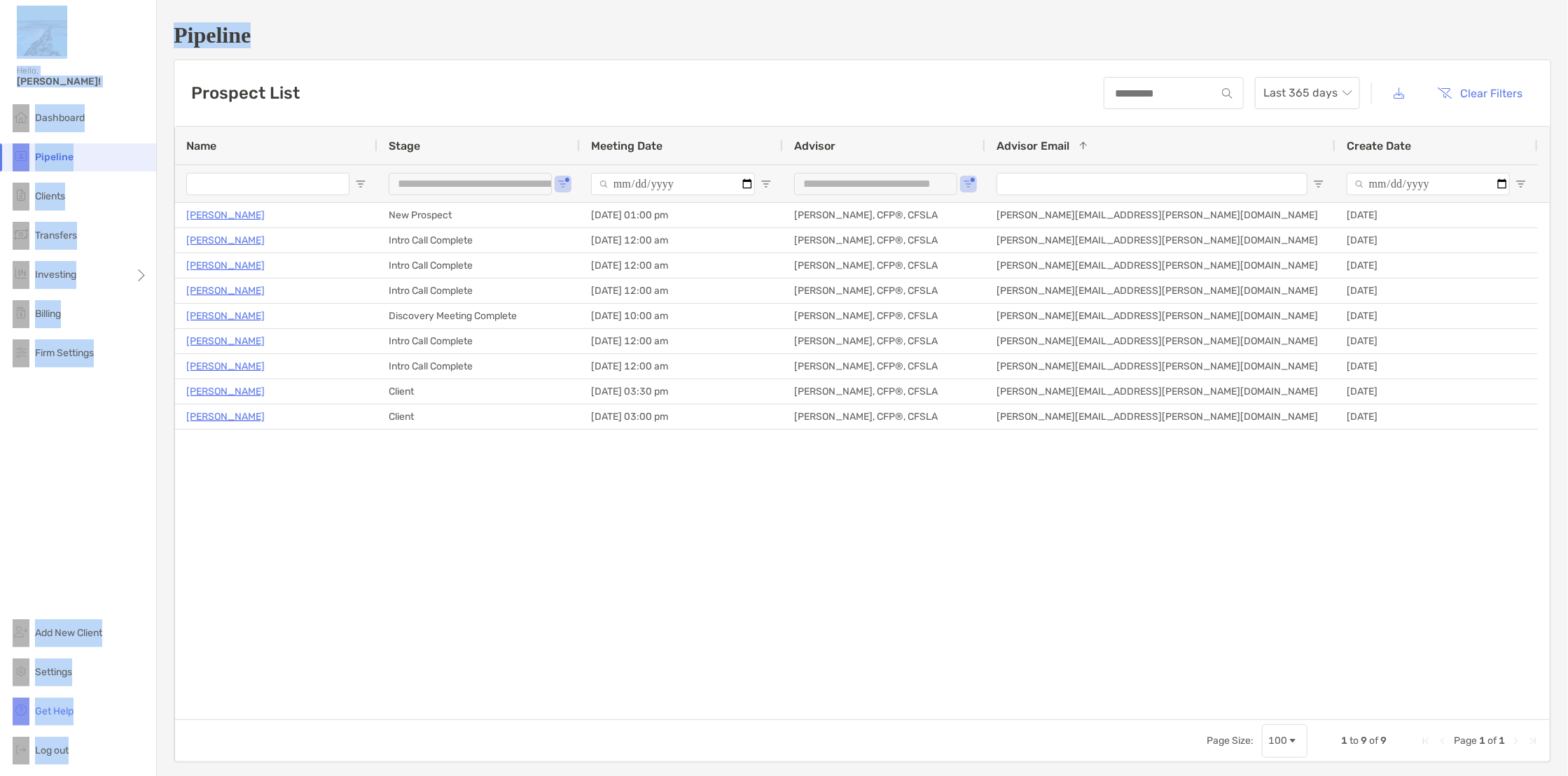
drag, startPoint x: 75, startPoint y: 26, endPoint x: 536, endPoint y: 22, distance: 461.0
click at [495, 31] on div "**********" at bounding box center [784, 388] width 1568 height 776
